Goal: Task Accomplishment & Management: Complete application form

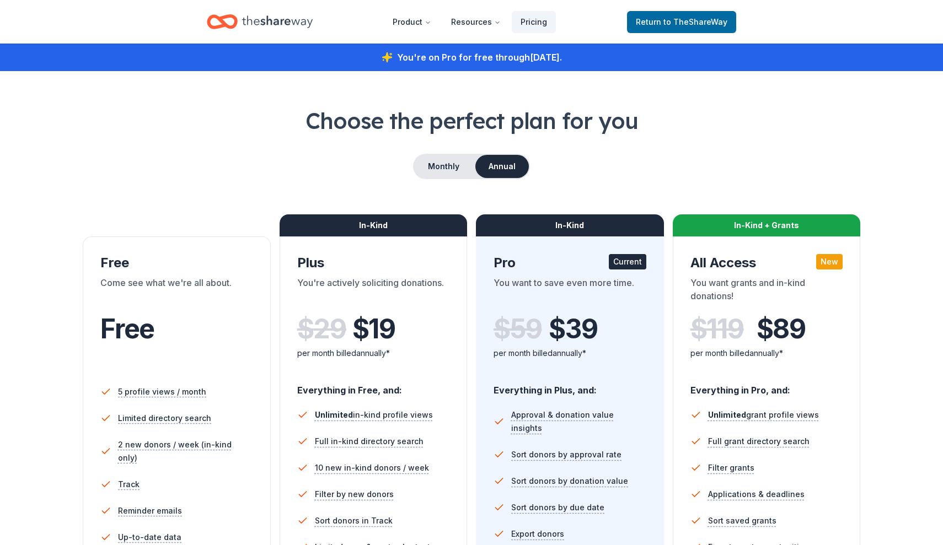
click at [278, 22] on icon "Home" at bounding box center [277, 21] width 71 height 12
click at [696, 17] on span "to TheShareWay" at bounding box center [695, 21] width 64 height 9
click at [697, 24] on span "to TheShareWay" at bounding box center [695, 21] width 64 height 9
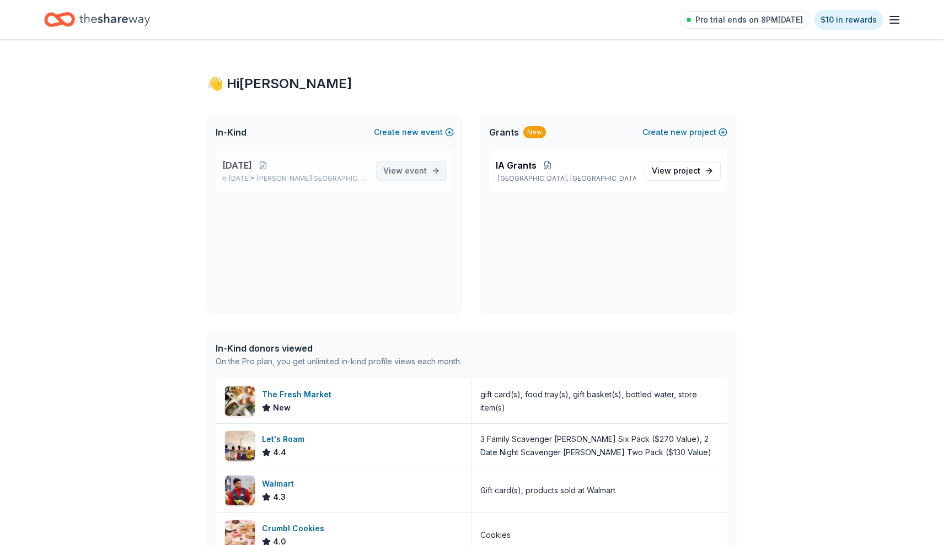
click at [420, 169] on span "event" at bounding box center [416, 170] width 22 height 9
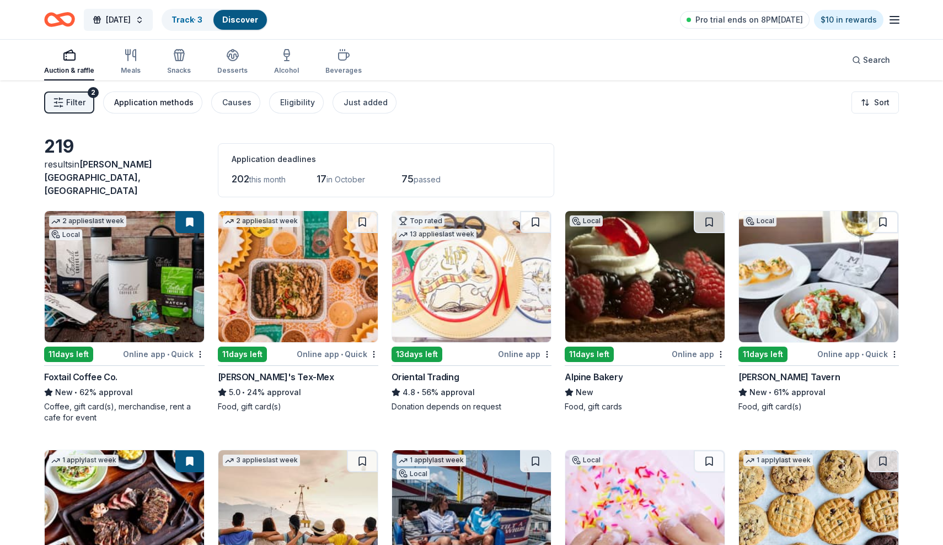
click at [149, 99] on div "Application methods" at bounding box center [153, 102] width 79 height 13
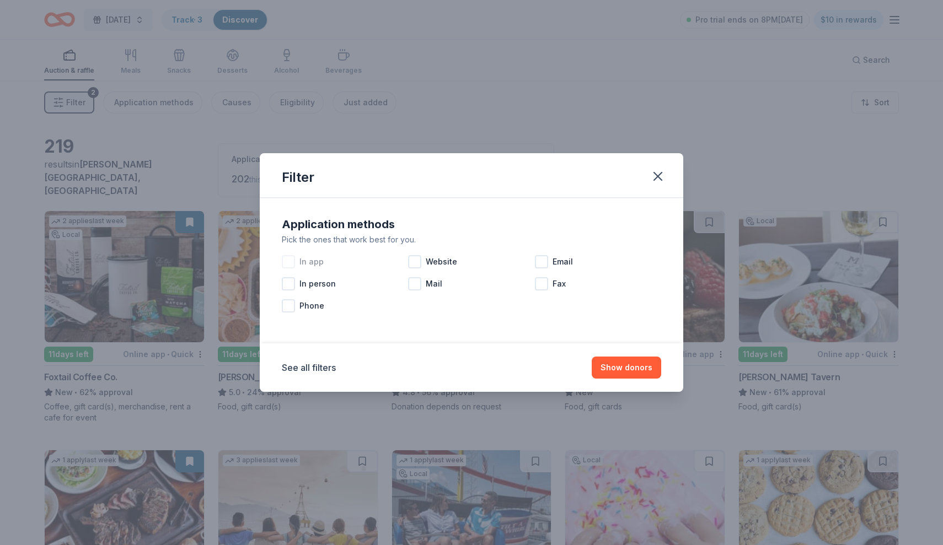
click at [299, 261] on div "In app" at bounding box center [345, 262] width 126 height 22
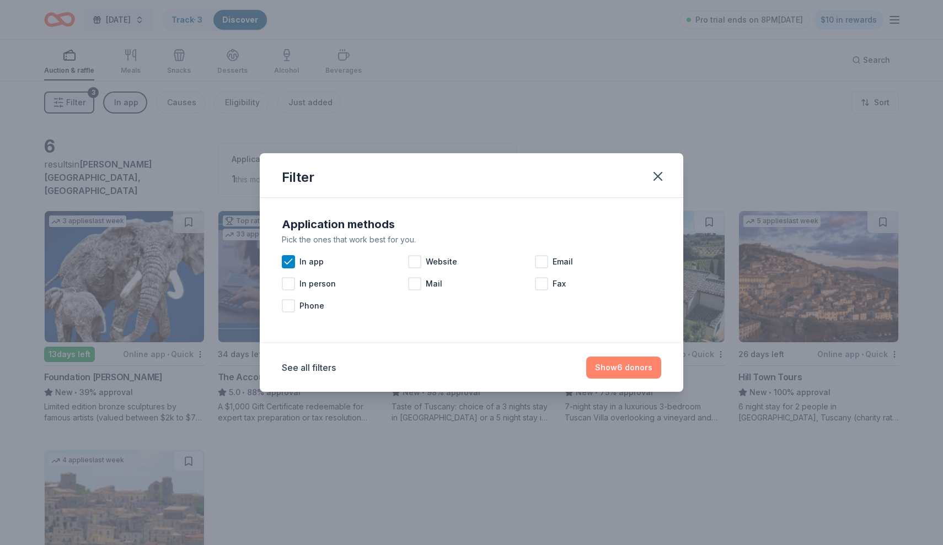
click at [645, 367] on button "Show 6 donors" at bounding box center [623, 368] width 75 height 22
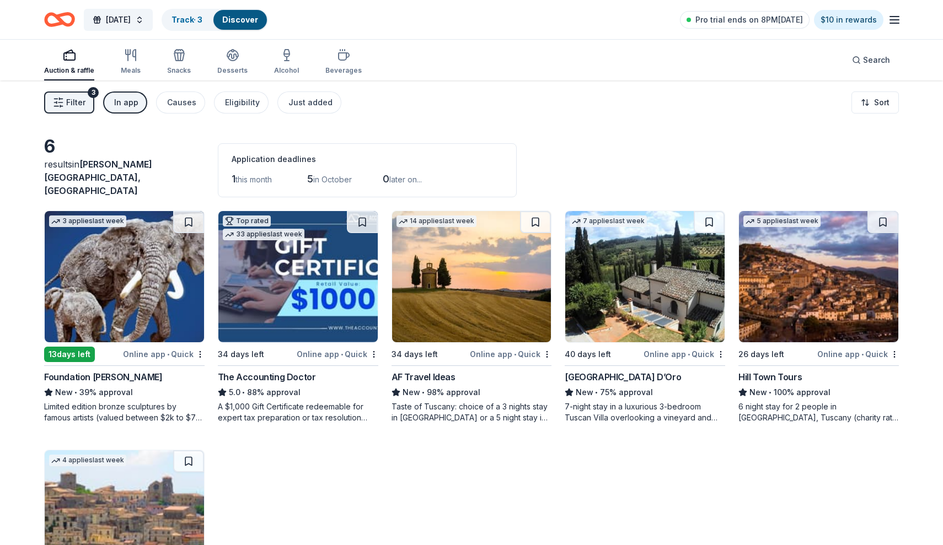
click at [454, 470] on div "3 applies last week 13 days left Online app • Quick Foundation Michelangelo New…" at bounding box center [471, 437] width 855 height 452
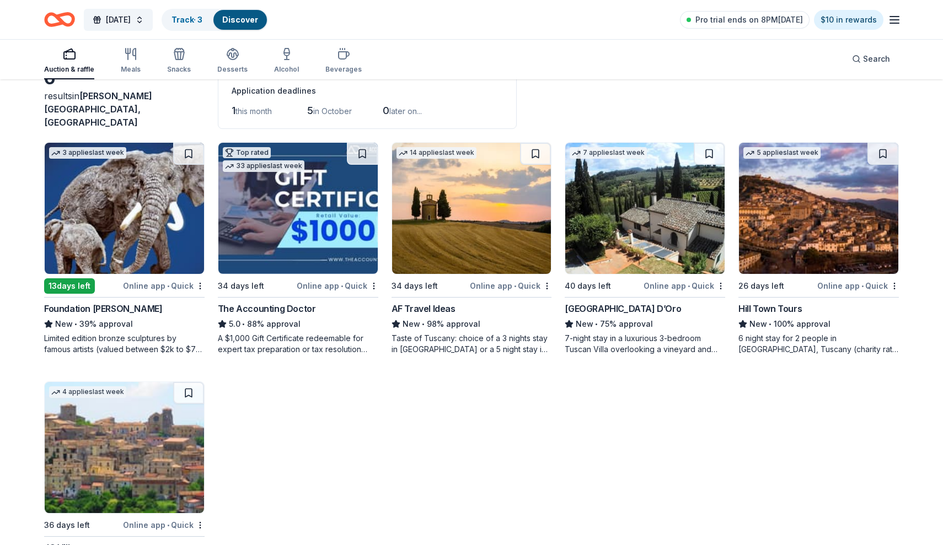
scroll to position [55, 0]
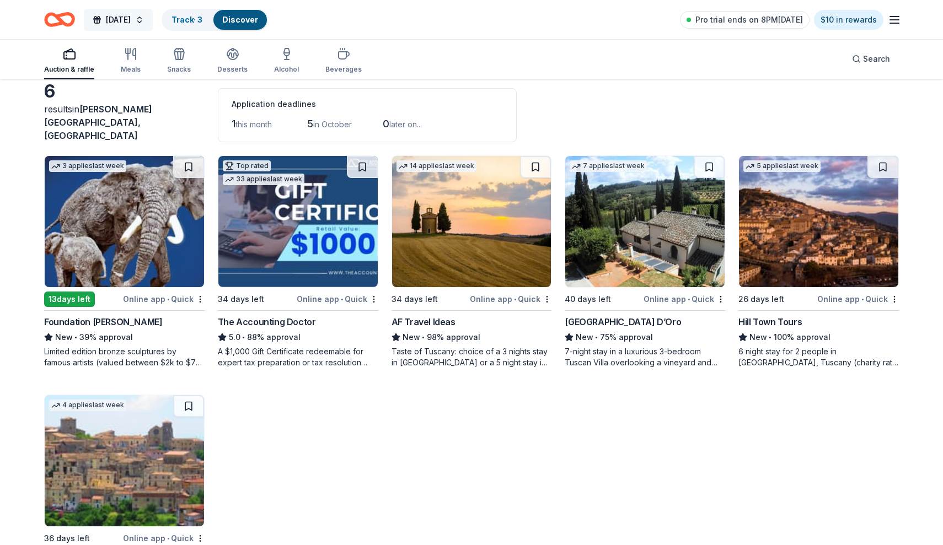
click at [131, 17] on span "[DATE]" at bounding box center [118, 19] width 25 height 13
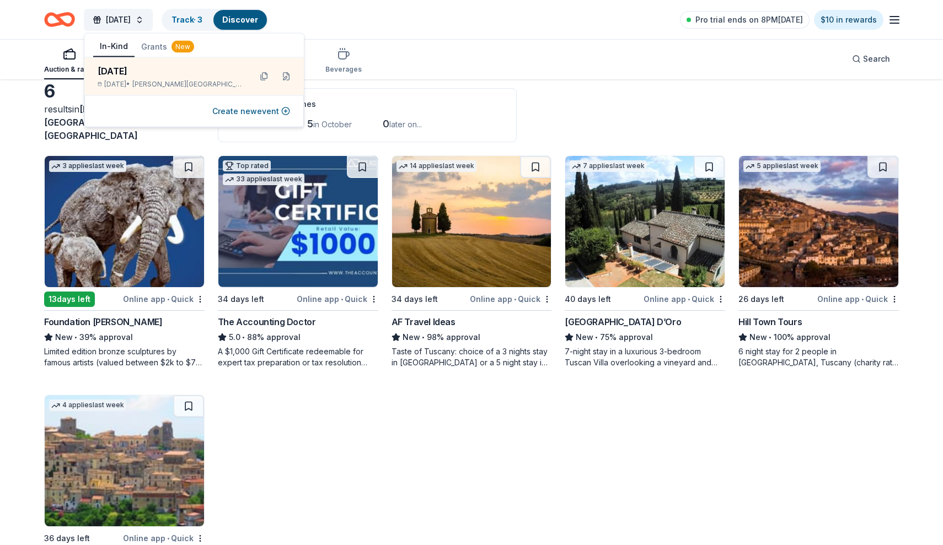
click at [292, 357] on div "A $1,000 Gift Certificate redeemable for expert tax preparation or tax resoluti…" at bounding box center [298, 357] width 160 height 22
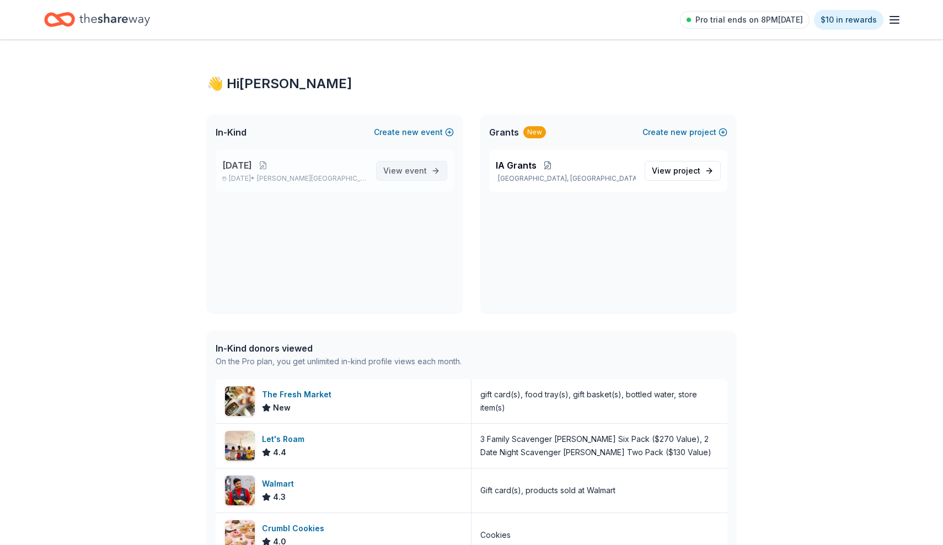
click at [424, 175] on span "event" at bounding box center [416, 170] width 22 height 9
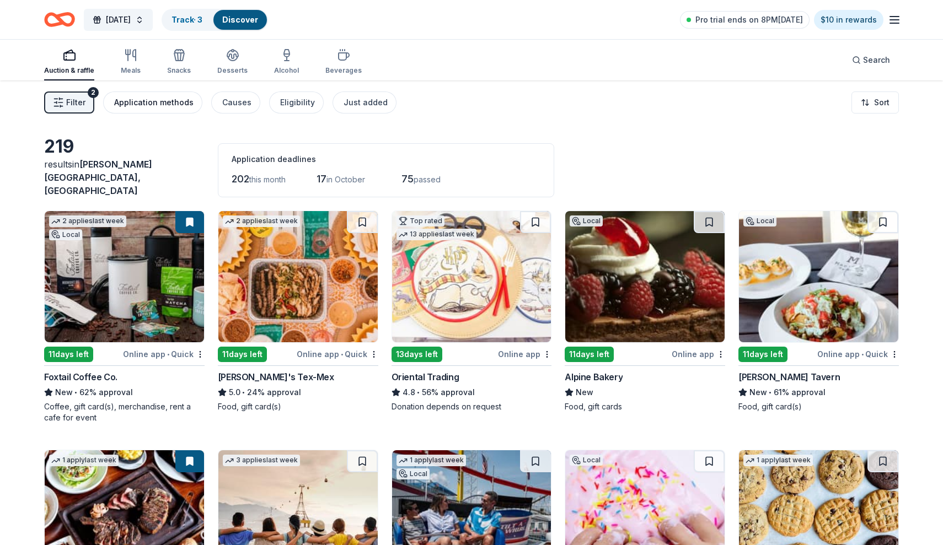
click at [165, 100] on div "Application methods" at bounding box center [153, 102] width 79 height 13
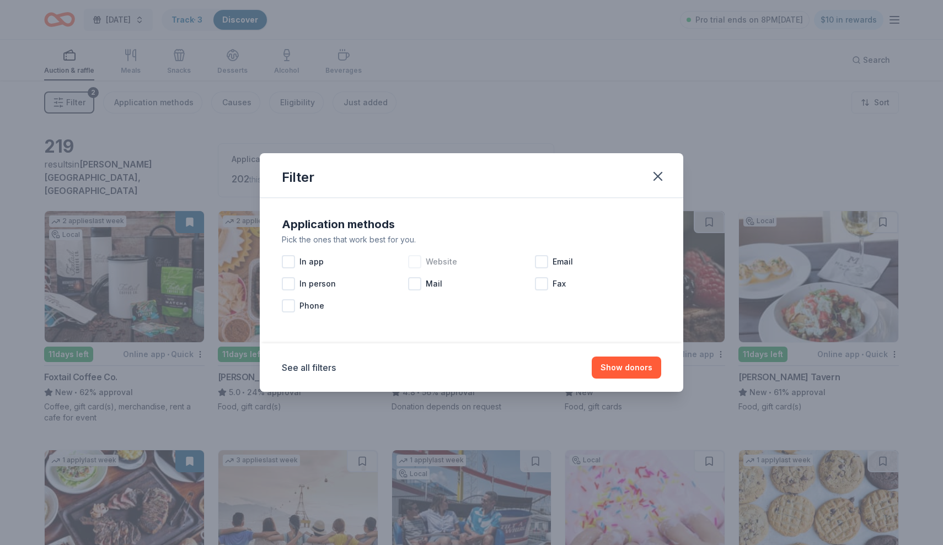
click at [448, 262] on span "Website" at bounding box center [441, 261] width 31 height 13
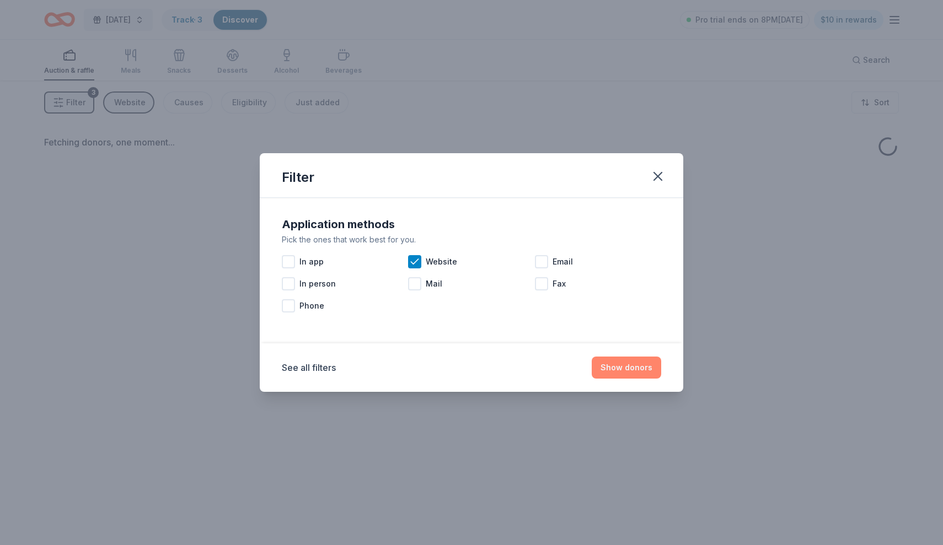
click at [626, 368] on button "Show donors" at bounding box center [626, 368] width 69 height 22
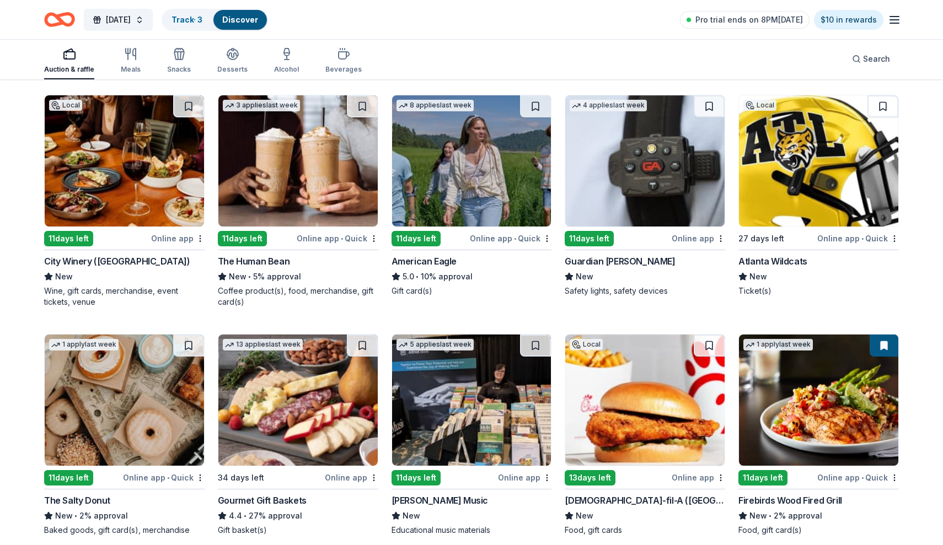
scroll to position [1073, 0]
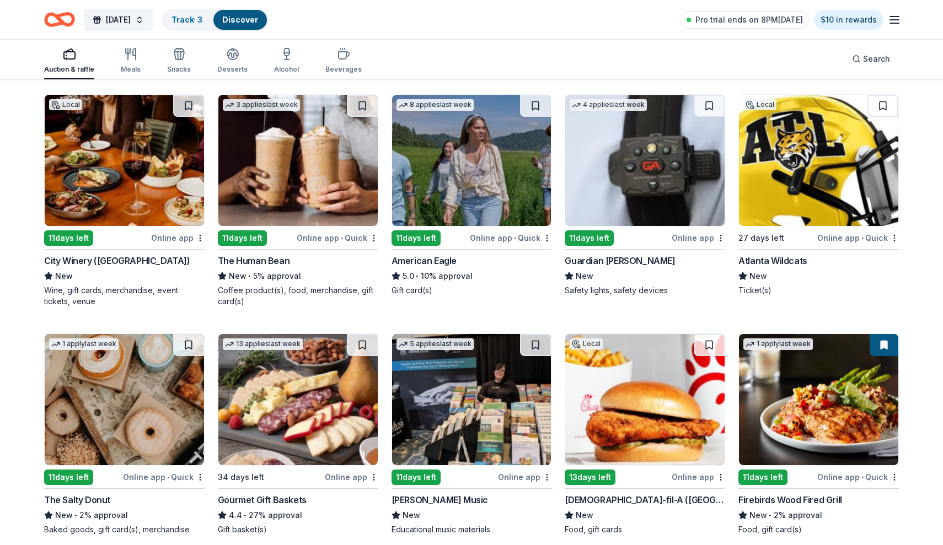
click at [785, 256] on div "Atlanta Wildcats" at bounding box center [772, 260] width 69 height 13
click at [255, 493] on div "Gourmet Gift Baskets" at bounding box center [262, 499] width 89 height 13
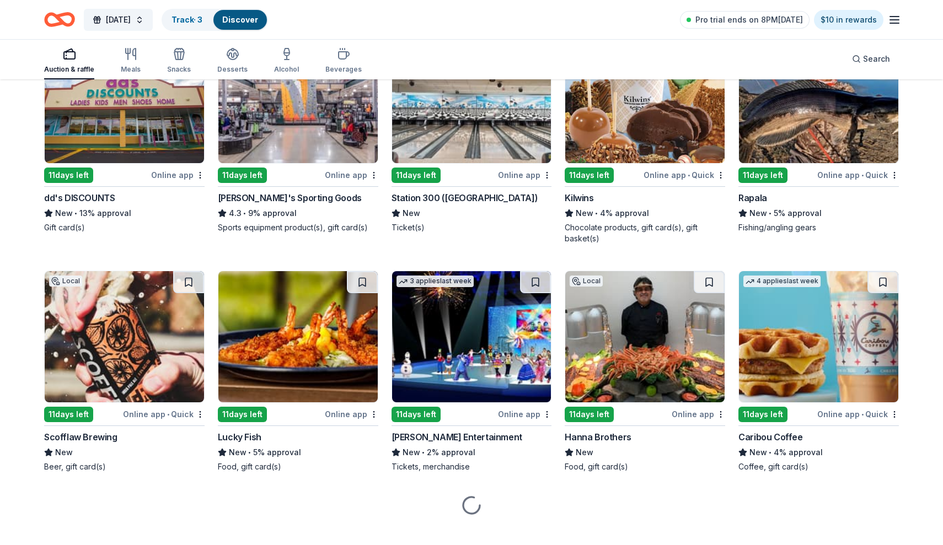
scroll to position [3504, 0]
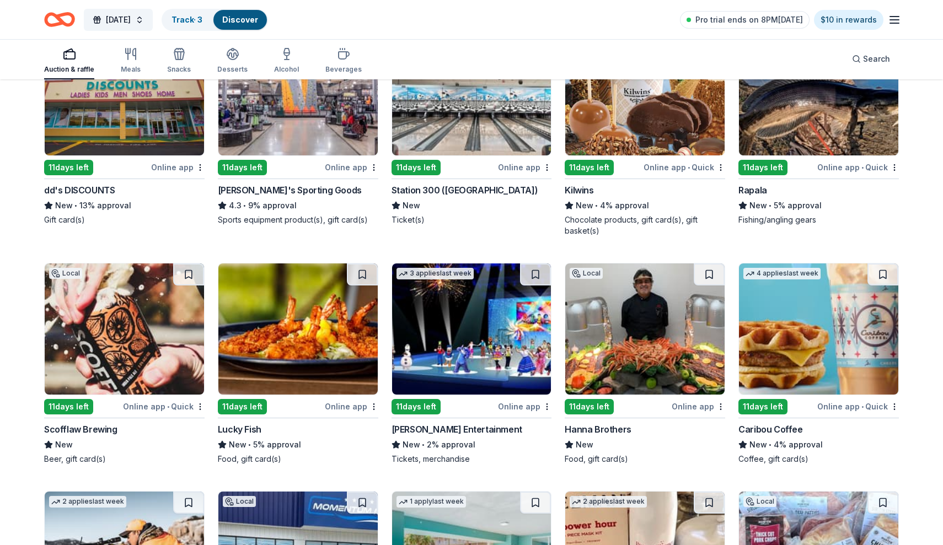
click at [234, 423] on div "Lucky Fish" at bounding box center [240, 429] width 44 height 13
click at [597, 423] on div "Hanna Brothers" at bounding box center [598, 429] width 66 height 13
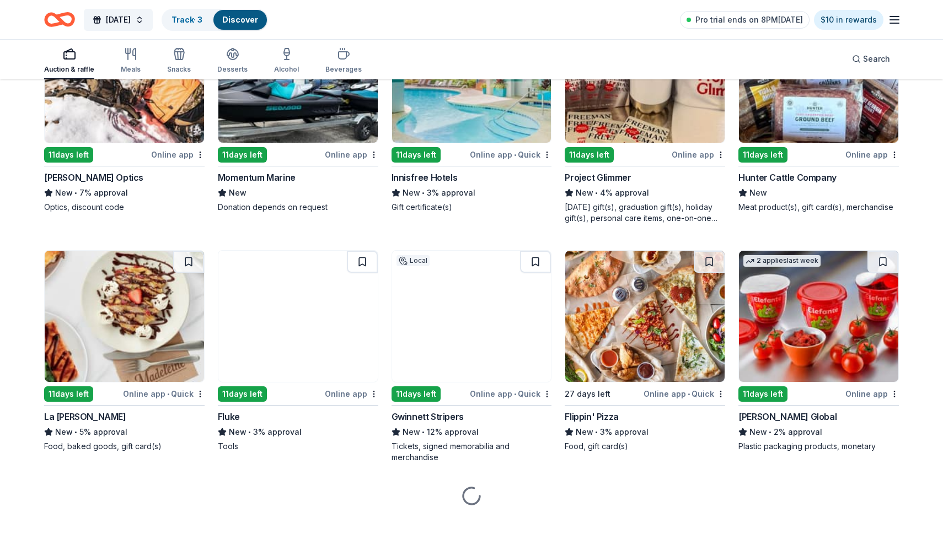
scroll to position [3982, 0]
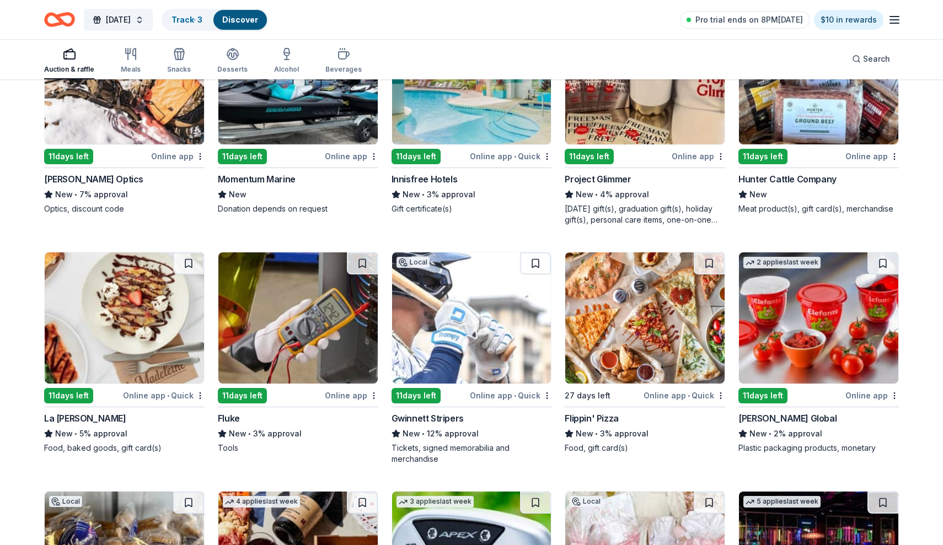
click at [425, 412] on div "Gwinnett Stripers" at bounding box center [427, 418] width 72 height 13
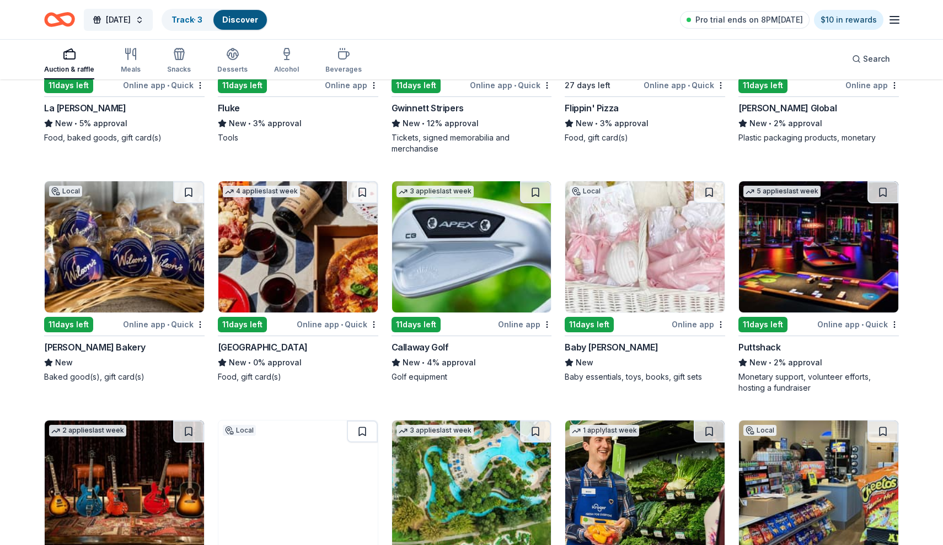
scroll to position [4293, 0]
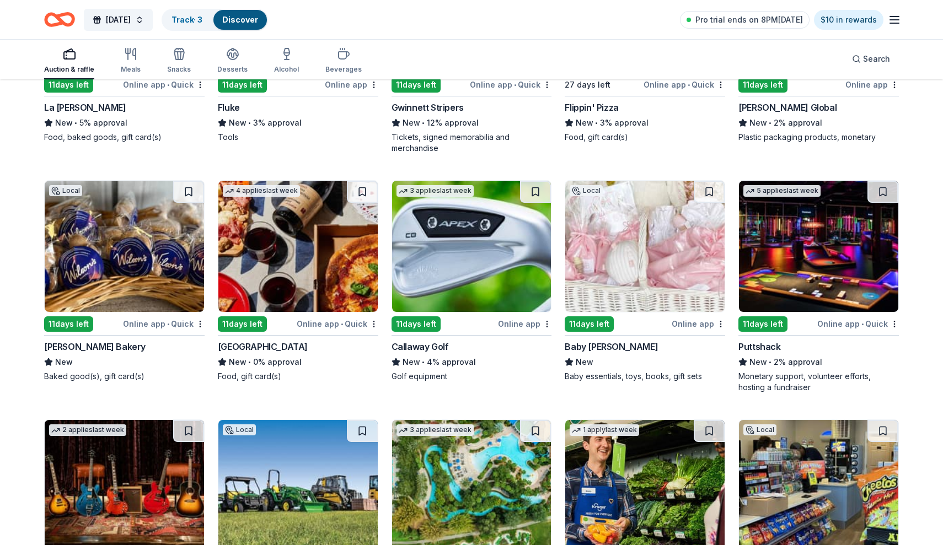
click at [768, 340] on div "Puttshack" at bounding box center [759, 346] width 42 height 13
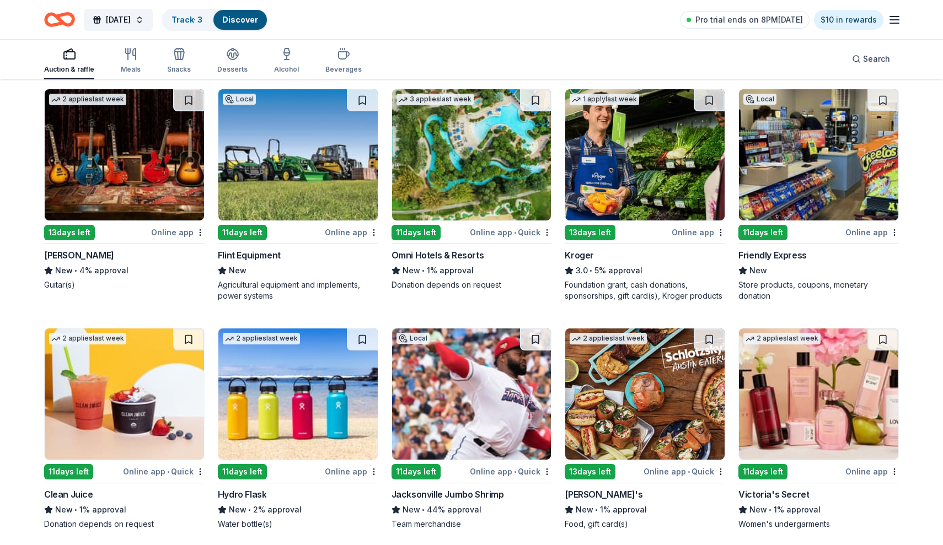
scroll to position [4631, 0]
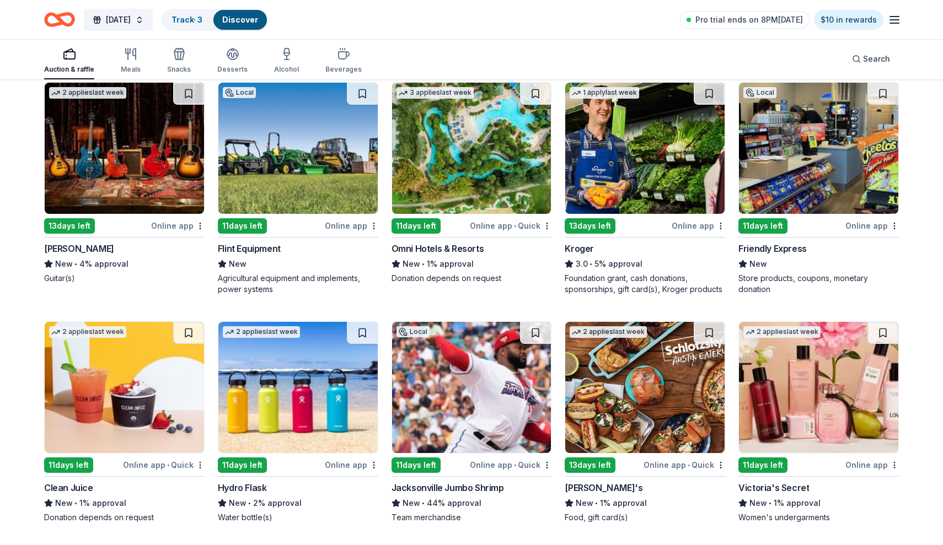
click at [458, 242] on div "Omni Hotels & Resorts" at bounding box center [437, 248] width 93 height 13
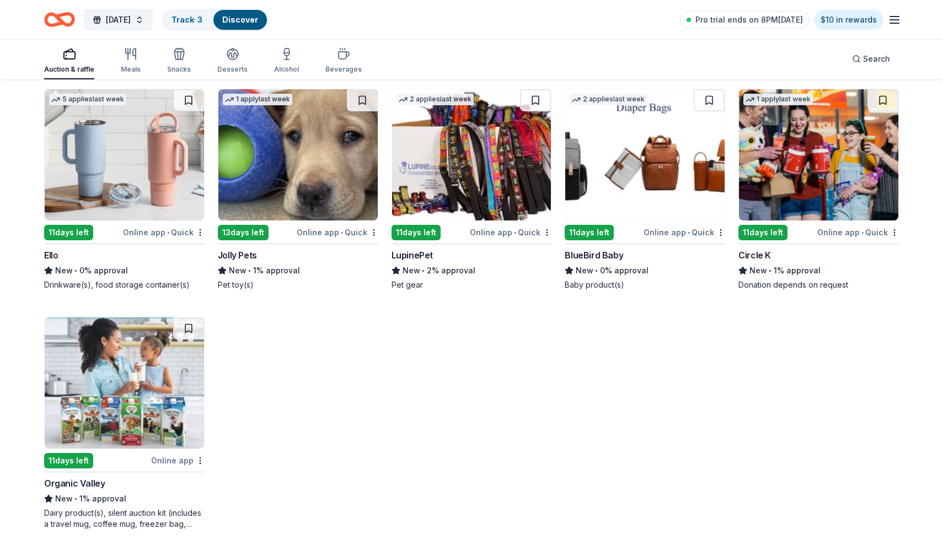
scroll to position [6515, 0]
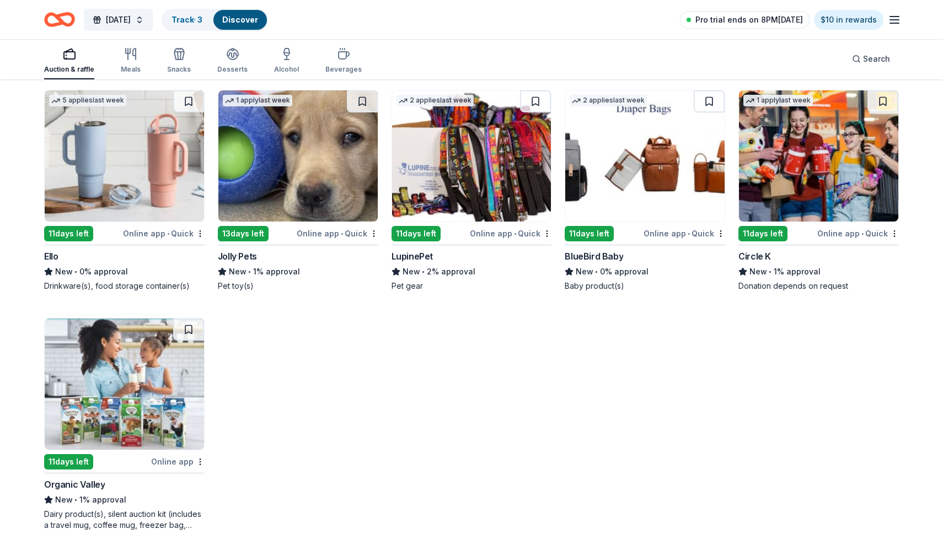
click at [761, 25] on span "Pro trial ends on 8PM, 9/22" at bounding box center [749, 19] width 108 height 13
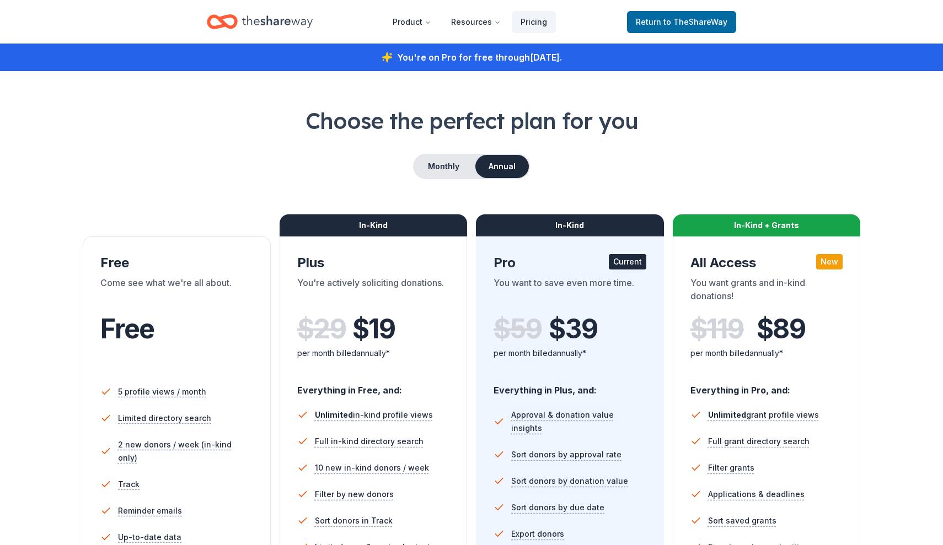
click at [651, 125] on h1 "Choose the perfect plan for you" at bounding box center [471, 120] width 855 height 31
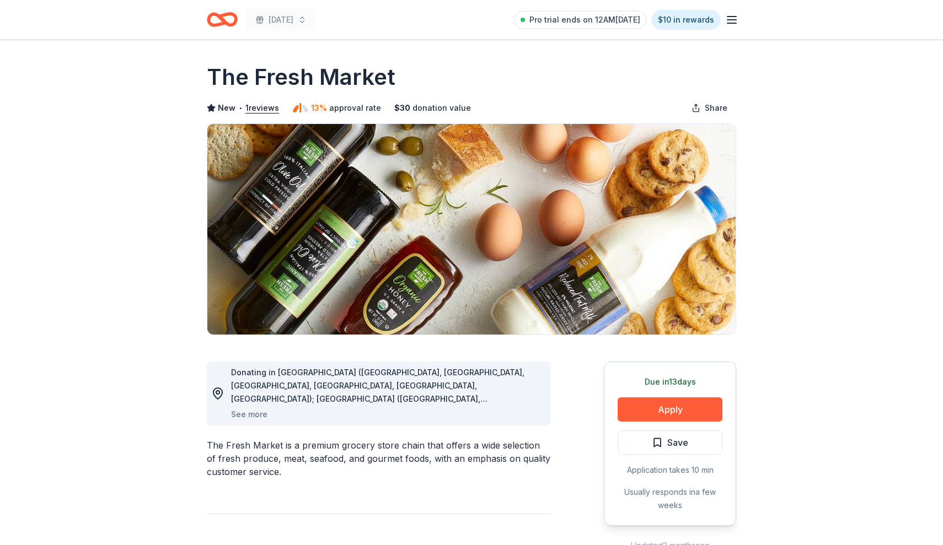
click at [625, 412] on button "Apply" at bounding box center [669, 410] width 105 height 24
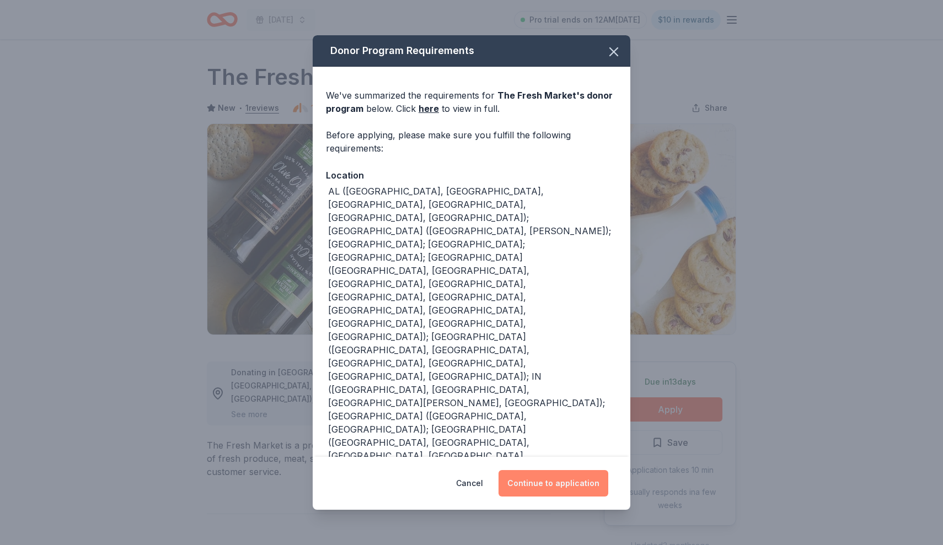
click at [542, 477] on button "Continue to application" at bounding box center [553, 483] width 110 height 26
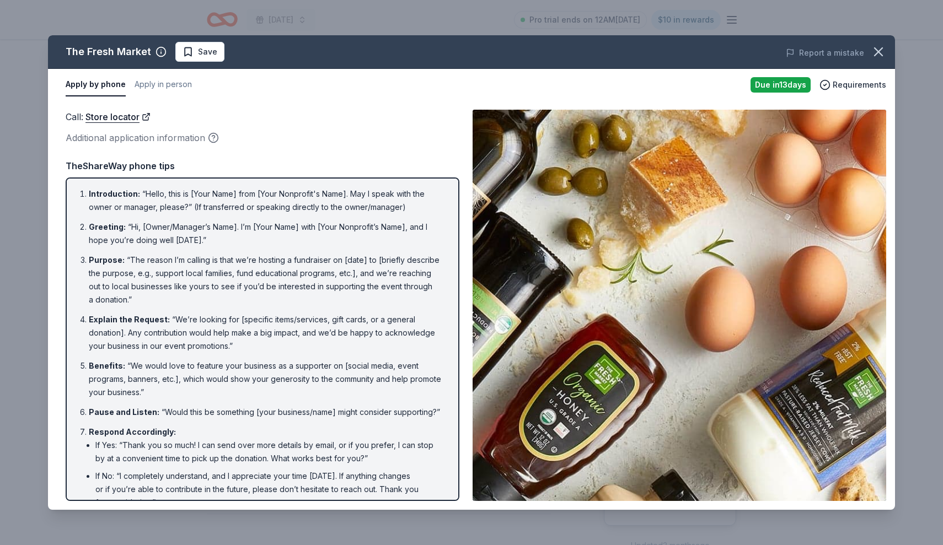
click at [329, 312] on ol "Introduction : “Hello, this is [Your Name] from [Your Nonprofit's Name]. May I …" at bounding box center [263, 364] width 374 height 355
click at [881, 49] on icon "button" at bounding box center [878, 52] width 8 height 8
